Goal: Information Seeking & Learning: Learn about a topic

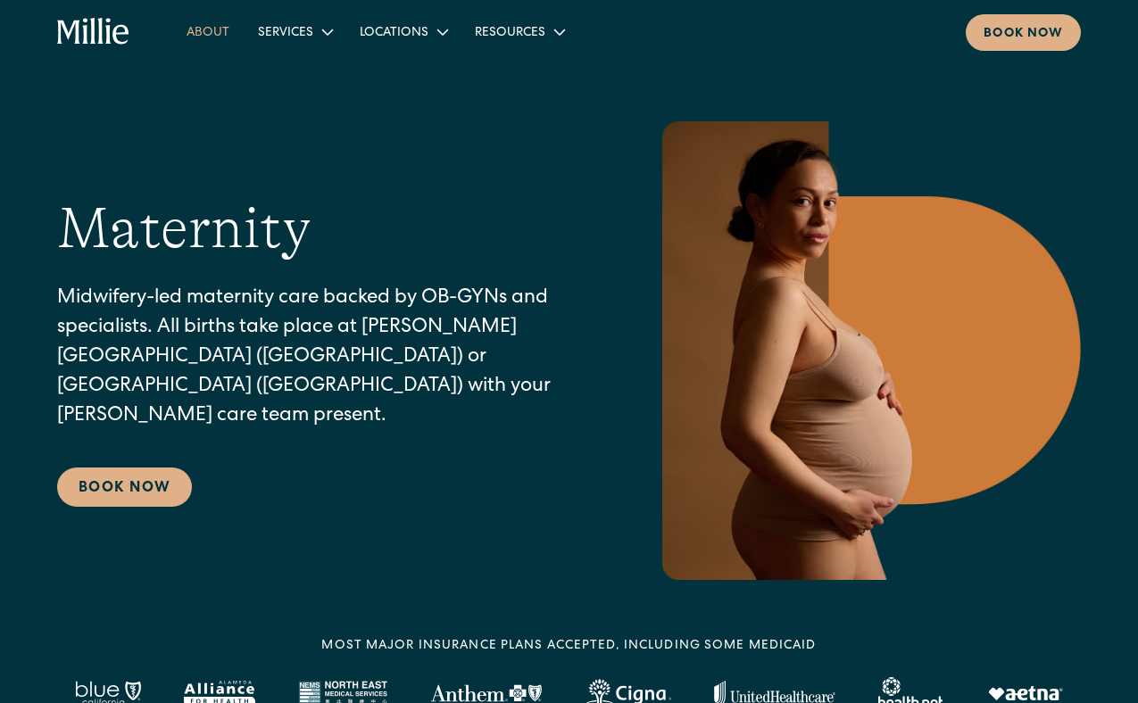
click at [226, 36] on link "About" at bounding box center [207, 31] width 71 height 29
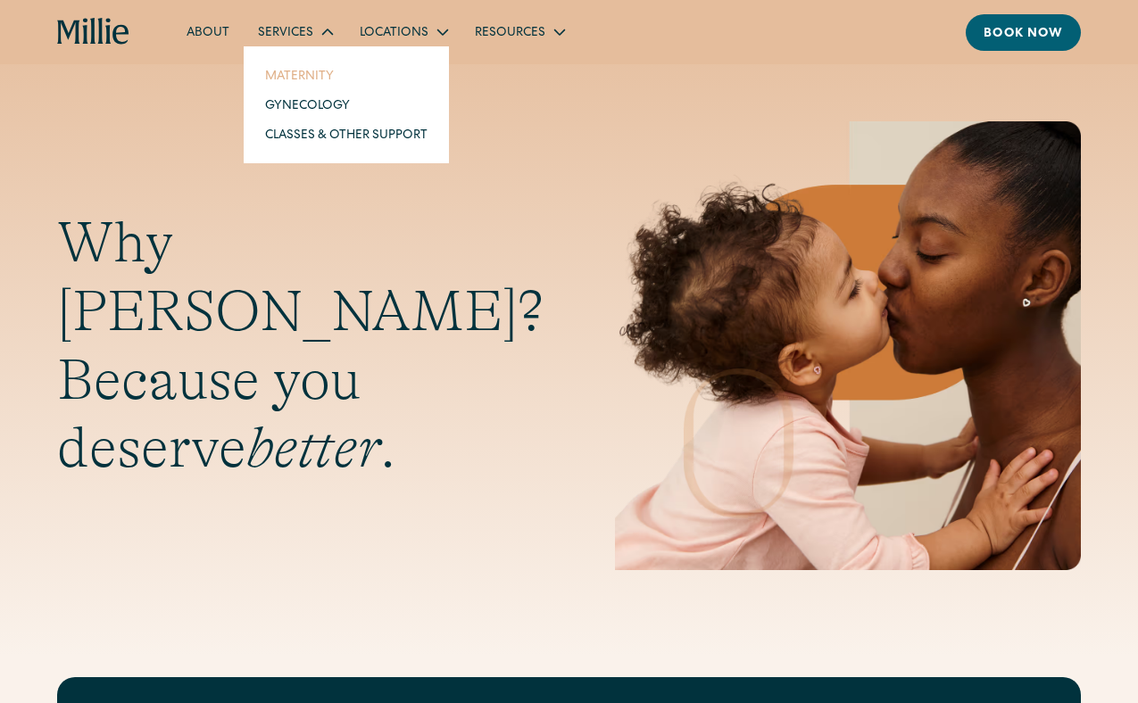
click at [309, 72] on link "Maternity" at bounding box center [346, 75] width 191 height 29
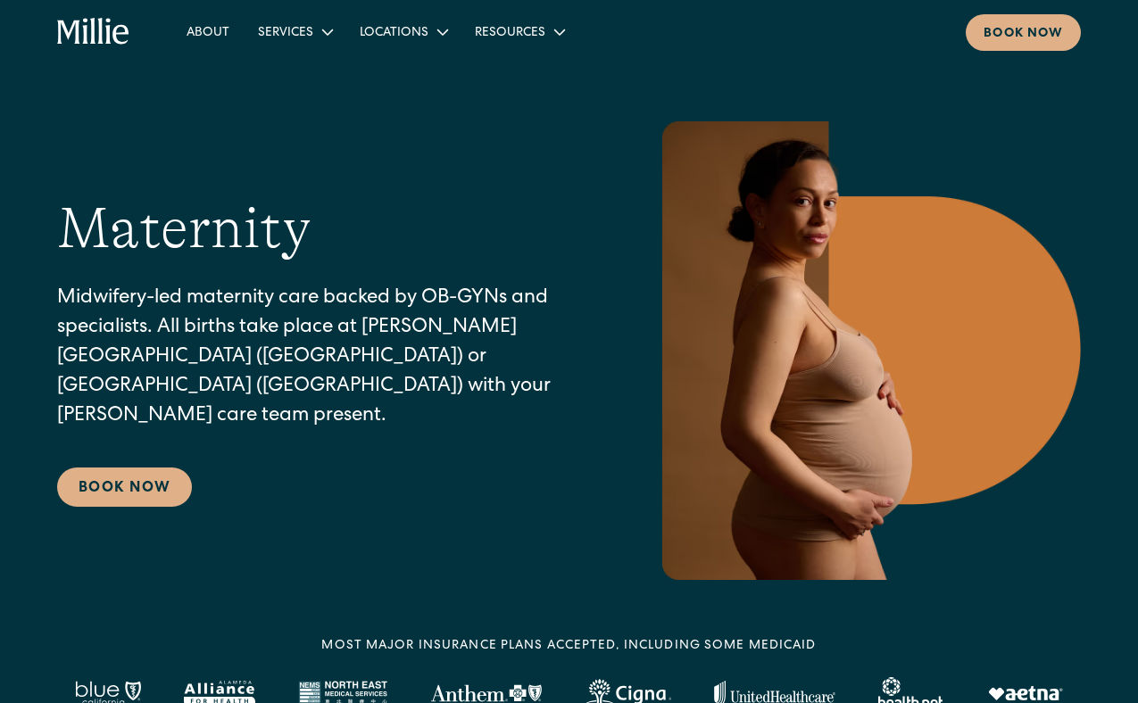
click at [313, 96] on section "Maternity Midwifery-led maternity care backed by OB-GYNs and specialists. All b…" at bounding box center [569, 318] width 1138 height 637
click at [307, 109] on link "Gynecology" at bounding box center [346, 104] width 191 height 29
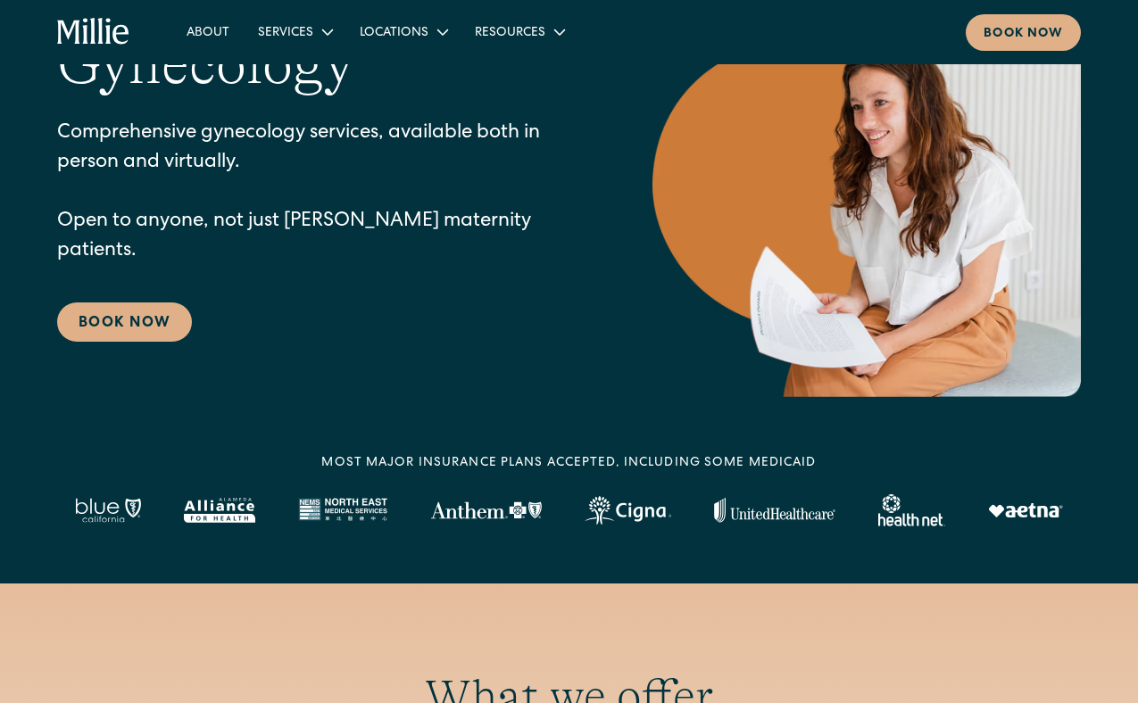
scroll to position [78, 0]
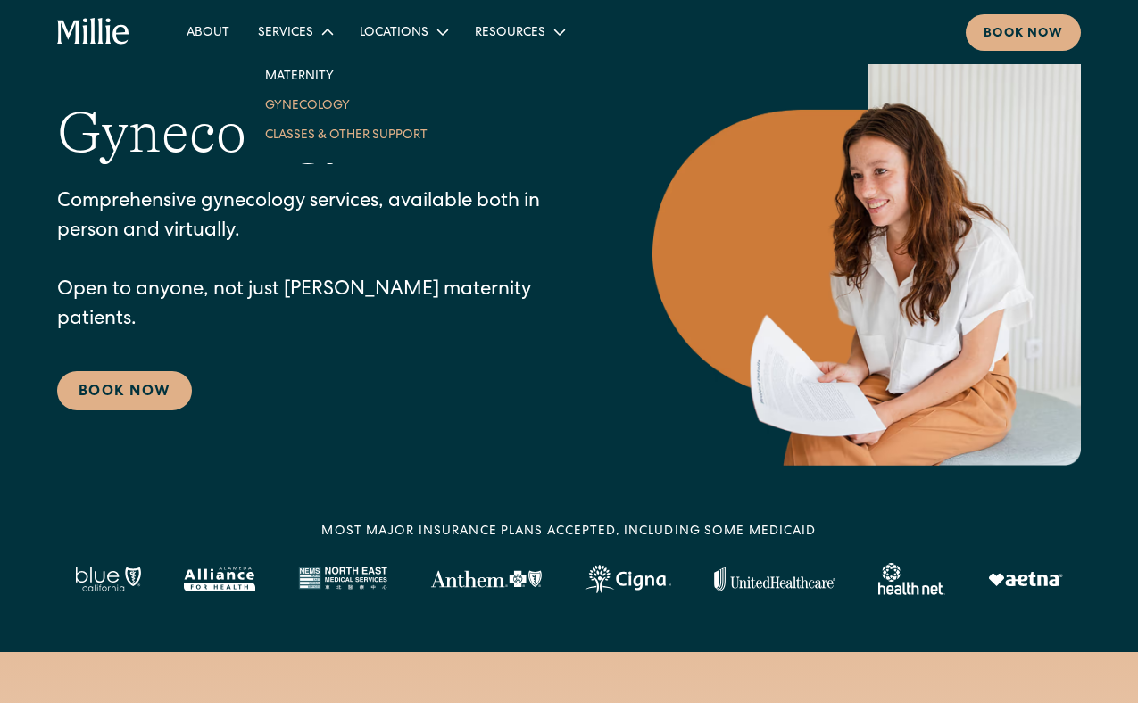
click at [300, 134] on link "Classes & Other Support" at bounding box center [346, 134] width 191 height 29
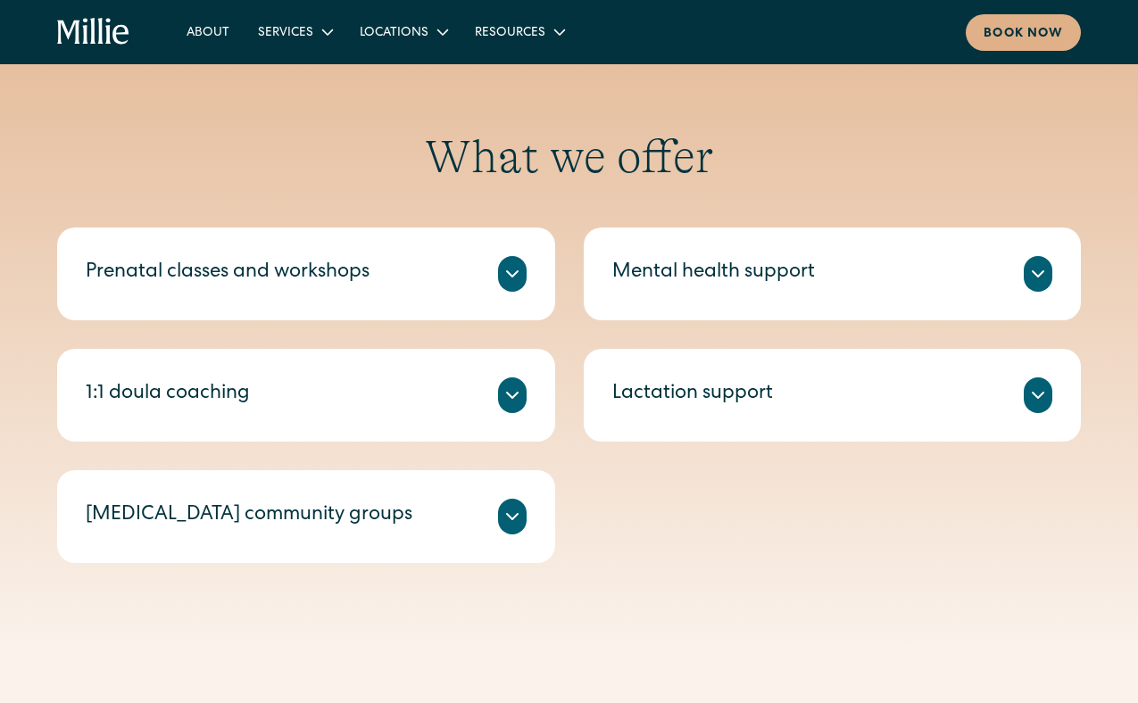
scroll to position [547, 0]
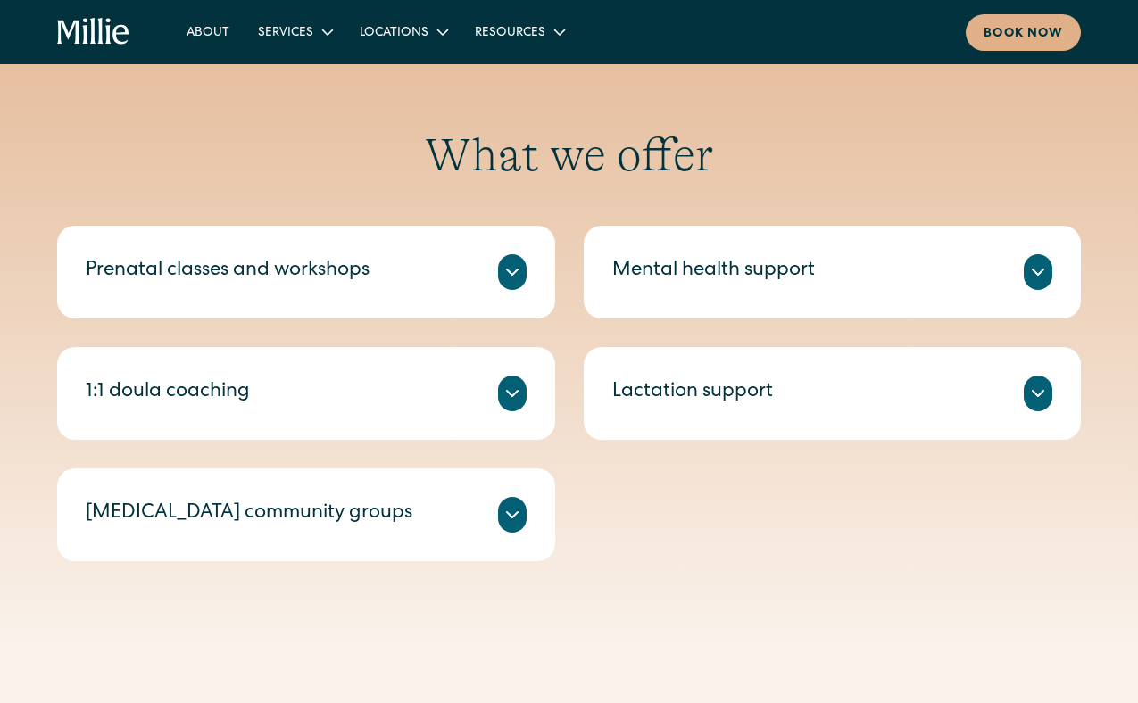
click at [381, 389] on div "1:1 doula coaching" at bounding box center [306, 394] width 441 height 36
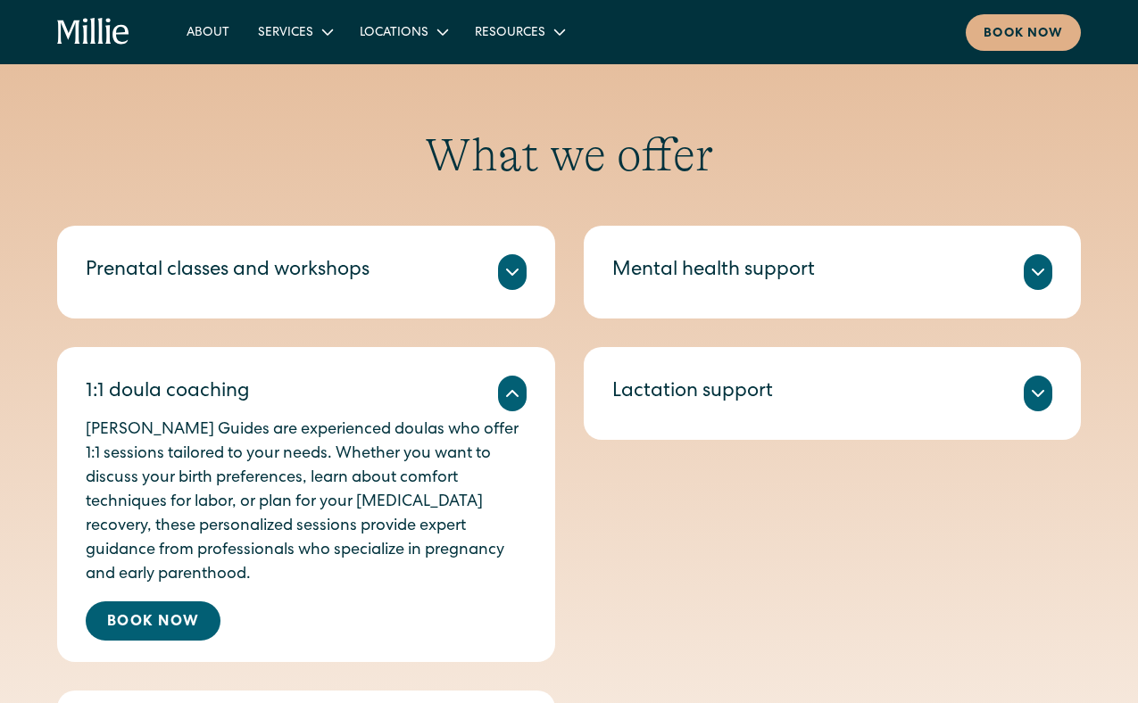
click at [382, 388] on div "1:1 doula coaching" at bounding box center [306, 394] width 441 height 36
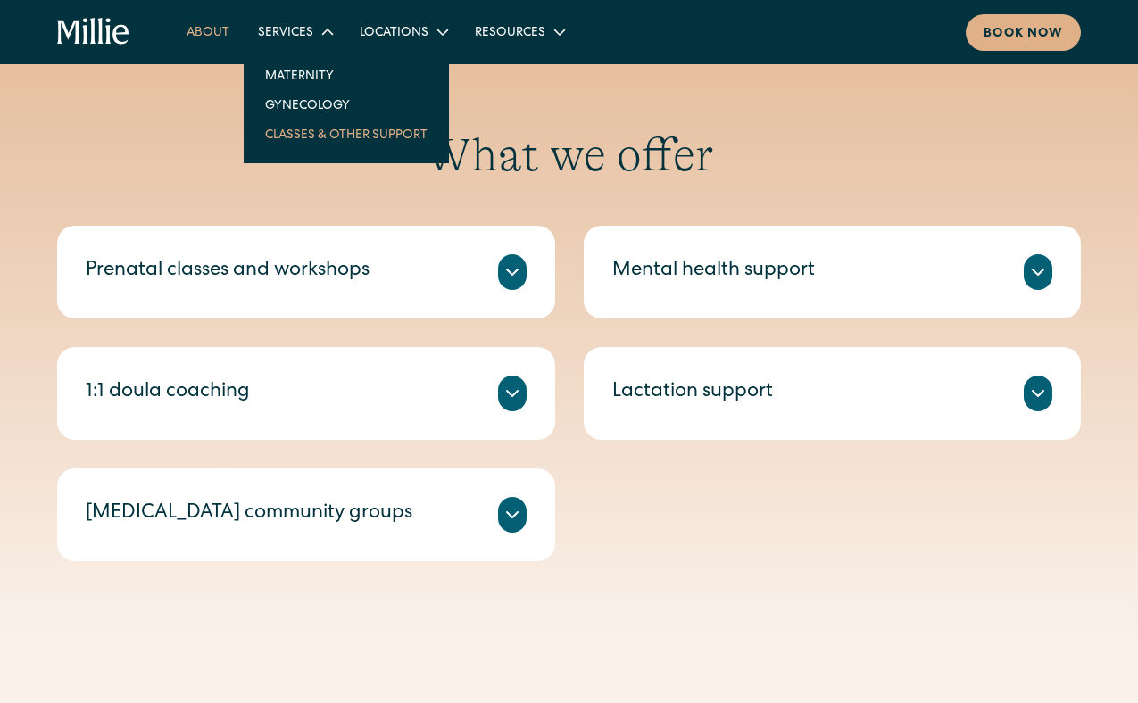
click at [216, 37] on link "About" at bounding box center [207, 31] width 71 height 29
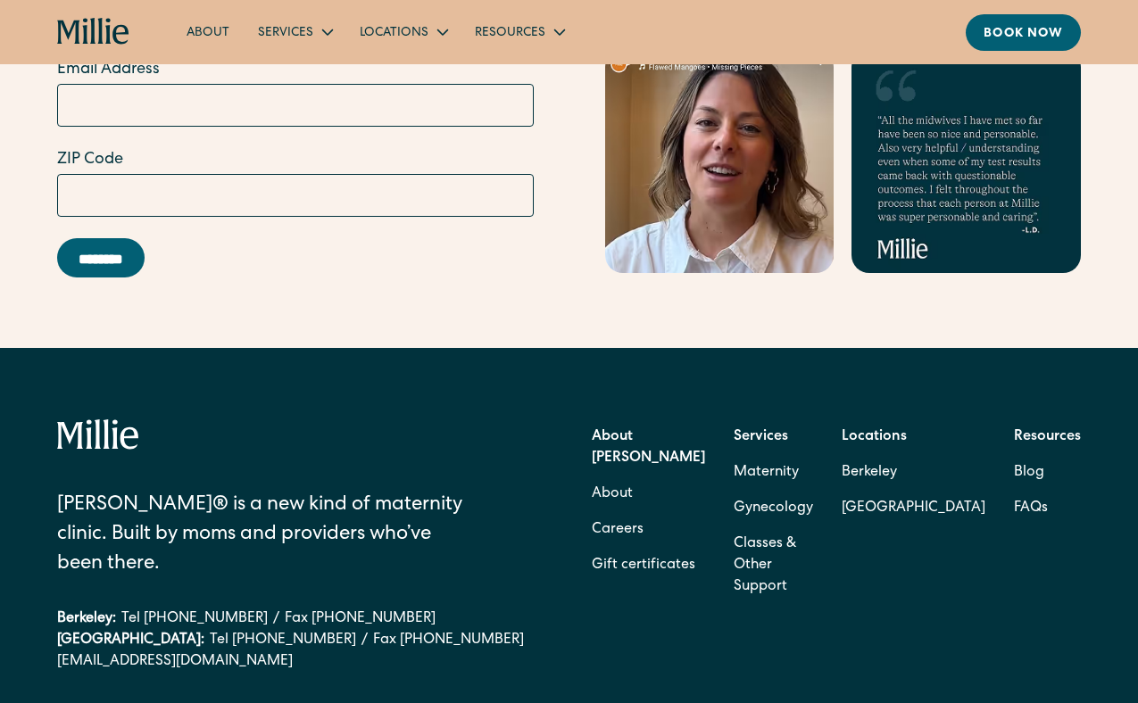
scroll to position [5458, 0]
